Goal: Task Accomplishment & Management: Use online tool/utility

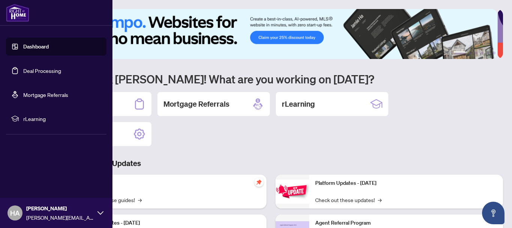
click at [26, 69] on link "Deal Processing" at bounding box center [42, 70] width 38 height 7
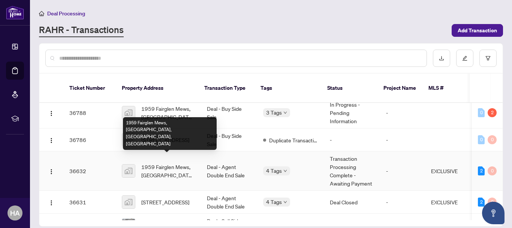
click at [173, 162] on span "1959 Fairglen Mews, [GEOGRAPHIC_DATA], [GEOGRAPHIC_DATA], [GEOGRAPHIC_DATA]" at bounding box center [168, 170] width 54 height 16
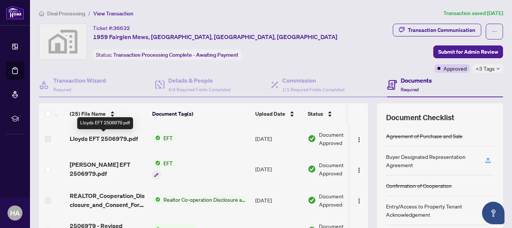
click at [113, 138] on span "Lloyds EFT 2506979.pdf" at bounding box center [104, 138] width 68 height 9
click at [167, 136] on span "EFT" at bounding box center [167, 137] width 15 height 8
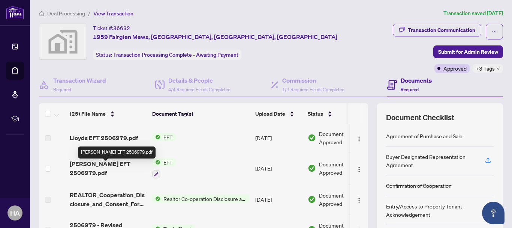
click at [93, 166] on span "[PERSON_NAME] EFT 2506979.pdf" at bounding box center [108, 168] width 76 height 18
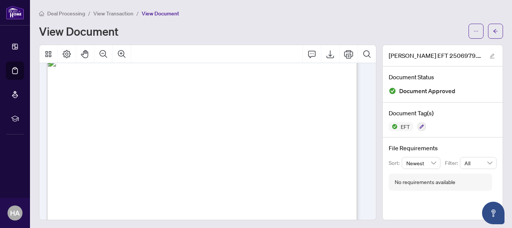
scroll to position [13, 0]
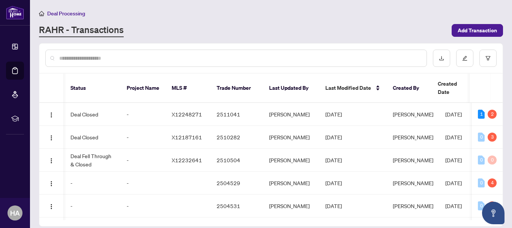
scroll to position [0, 271]
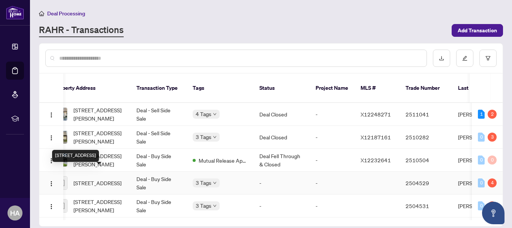
click at [103, 178] on span "[STREET_ADDRESS]" at bounding box center [97, 182] width 48 height 8
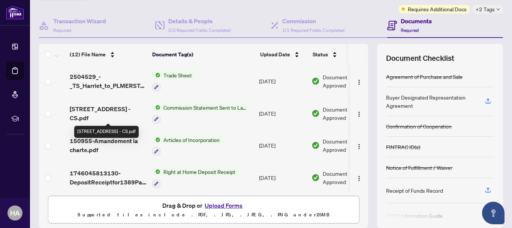
click at [241, 121] on div at bounding box center [200, 118] width 97 height 9
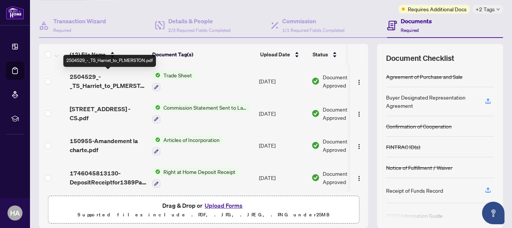
click at [125, 85] on span "2504529_-_TS_Harriet_to_PLMERSTON.pdf" at bounding box center [108, 81] width 76 height 18
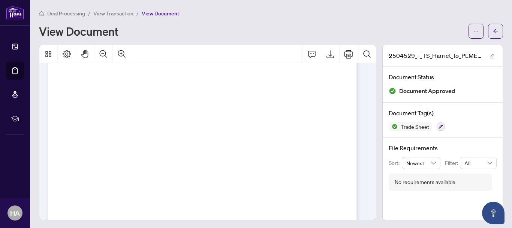
scroll to position [105, 0]
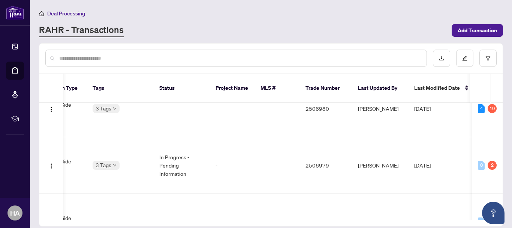
scroll to position [420, 135]
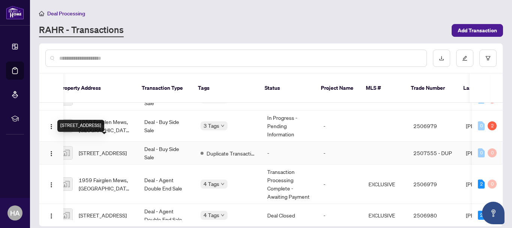
click at [99, 148] on span "[STREET_ADDRESS]" at bounding box center [103, 152] width 48 height 8
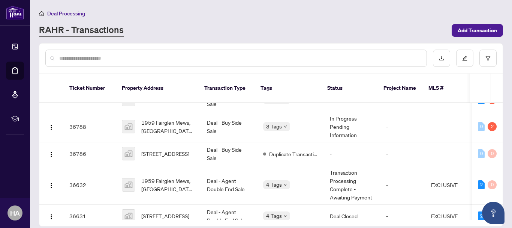
click at [173, 149] on span "[STREET_ADDRESS]" at bounding box center [165, 153] width 48 height 8
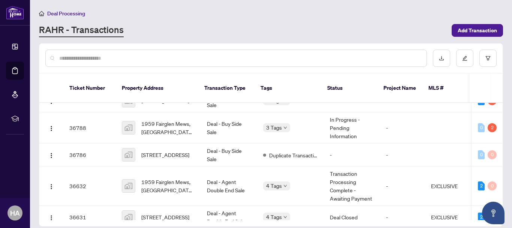
click at [81, 182] on td "36632" at bounding box center [89, 185] width 52 height 39
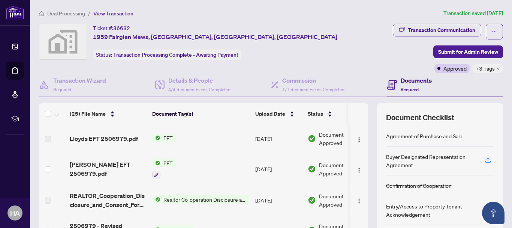
click at [138, 171] on span "[PERSON_NAME] EFT 2506979.pdf" at bounding box center [108, 169] width 76 height 18
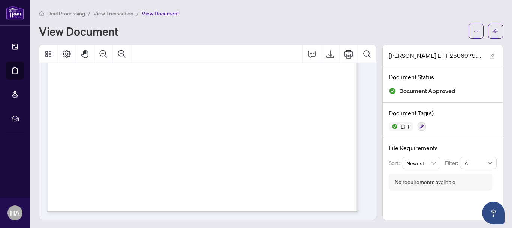
scroll to position [1, 0]
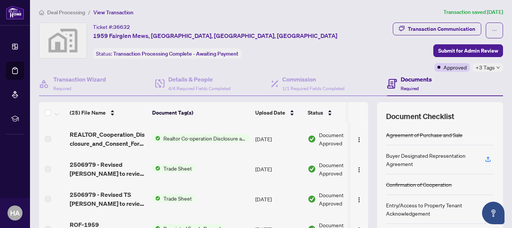
scroll to position [61, 0]
click at [168, 166] on span "Trade Sheet" at bounding box center [177, 167] width 34 height 8
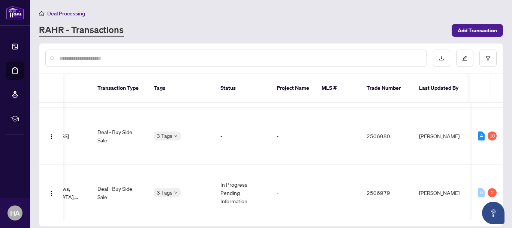
scroll to position [393, 106]
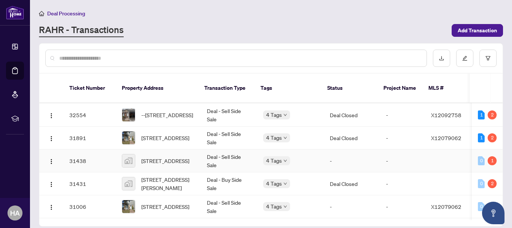
click at [83, 151] on td "31438" at bounding box center [89, 160] width 52 height 23
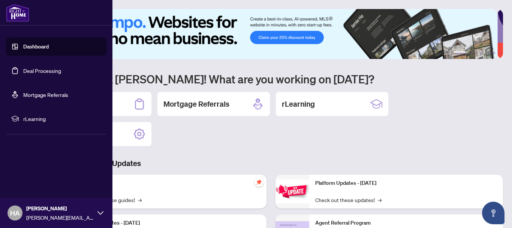
click at [19, 17] on img at bounding box center [17, 13] width 23 height 18
click at [102, 212] on icon at bounding box center [100, 212] width 6 height 3
click at [31, 168] on span "Logout" at bounding box center [30, 168] width 17 height 12
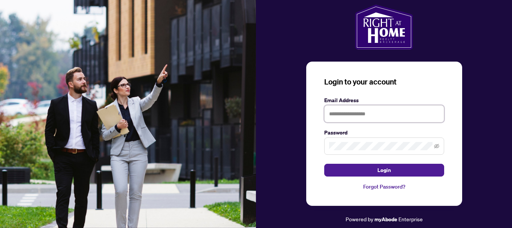
click at [335, 120] on input "text" at bounding box center [384, 113] width 120 height 17
type input "**********"
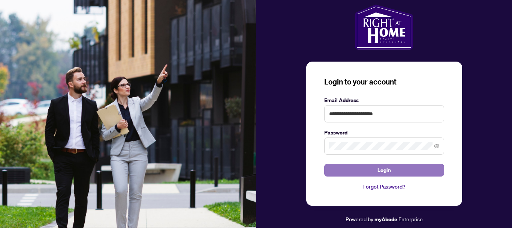
click at [393, 169] on button "Login" at bounding box center [384, 169] width 120 height 13
